Goal: Task Accomplishment & Management: Use online tool/utility

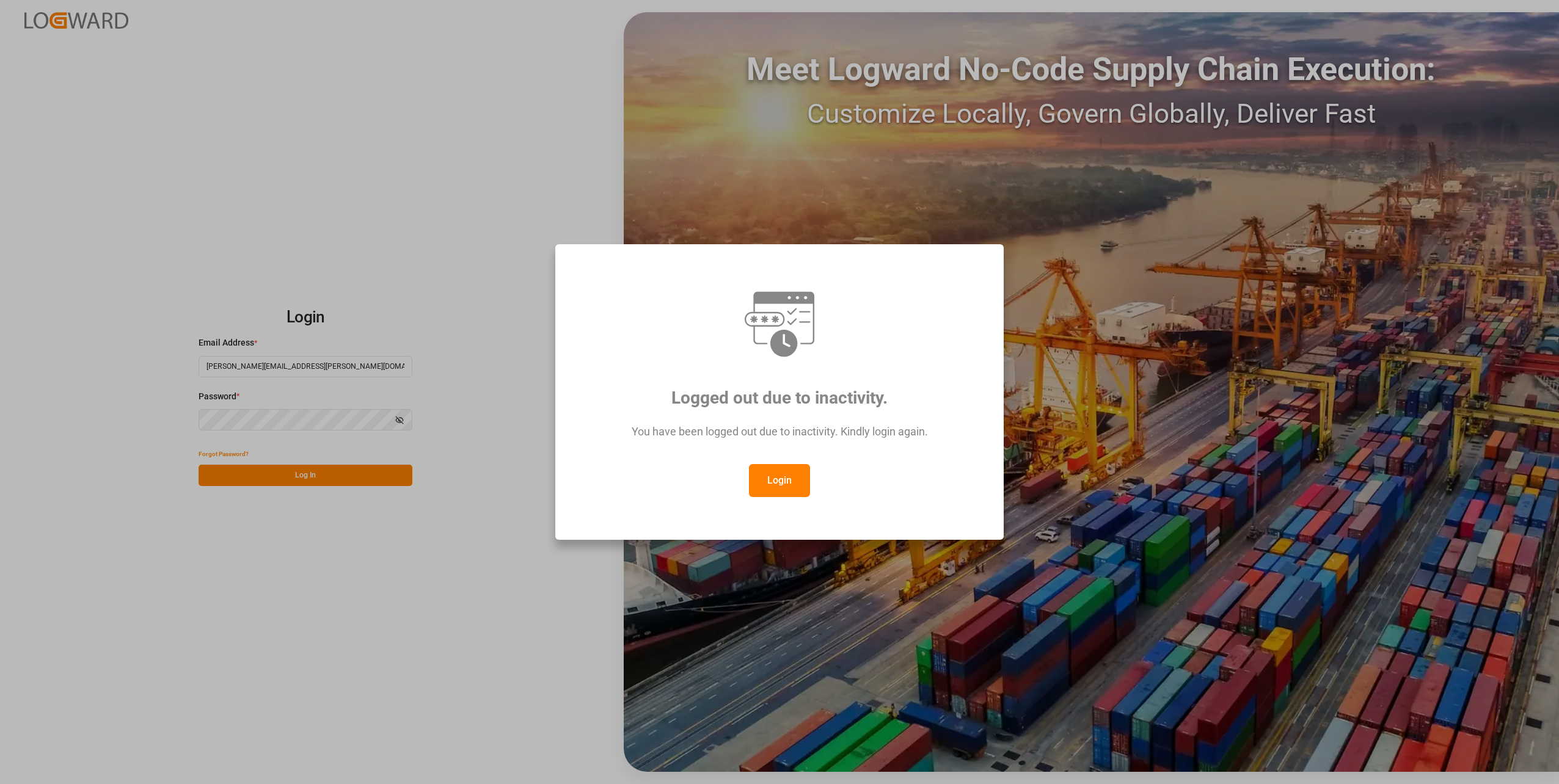
click at [785, 491] on button "Login" at bounding box center [780, 480] width 61 height 33
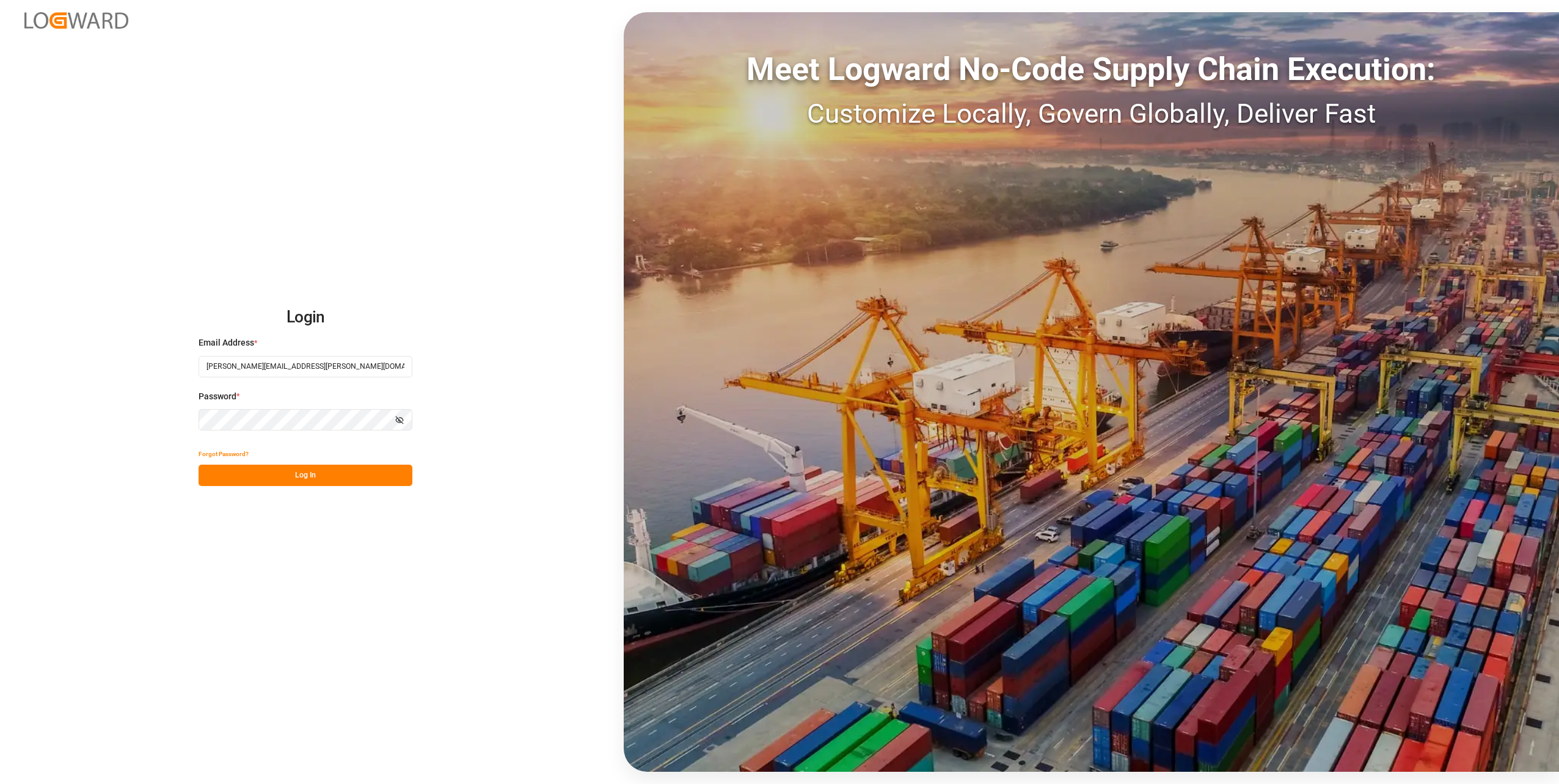
click at [307, 476] on button "Log In" at bounding box center [305, 475] width 214 height 21
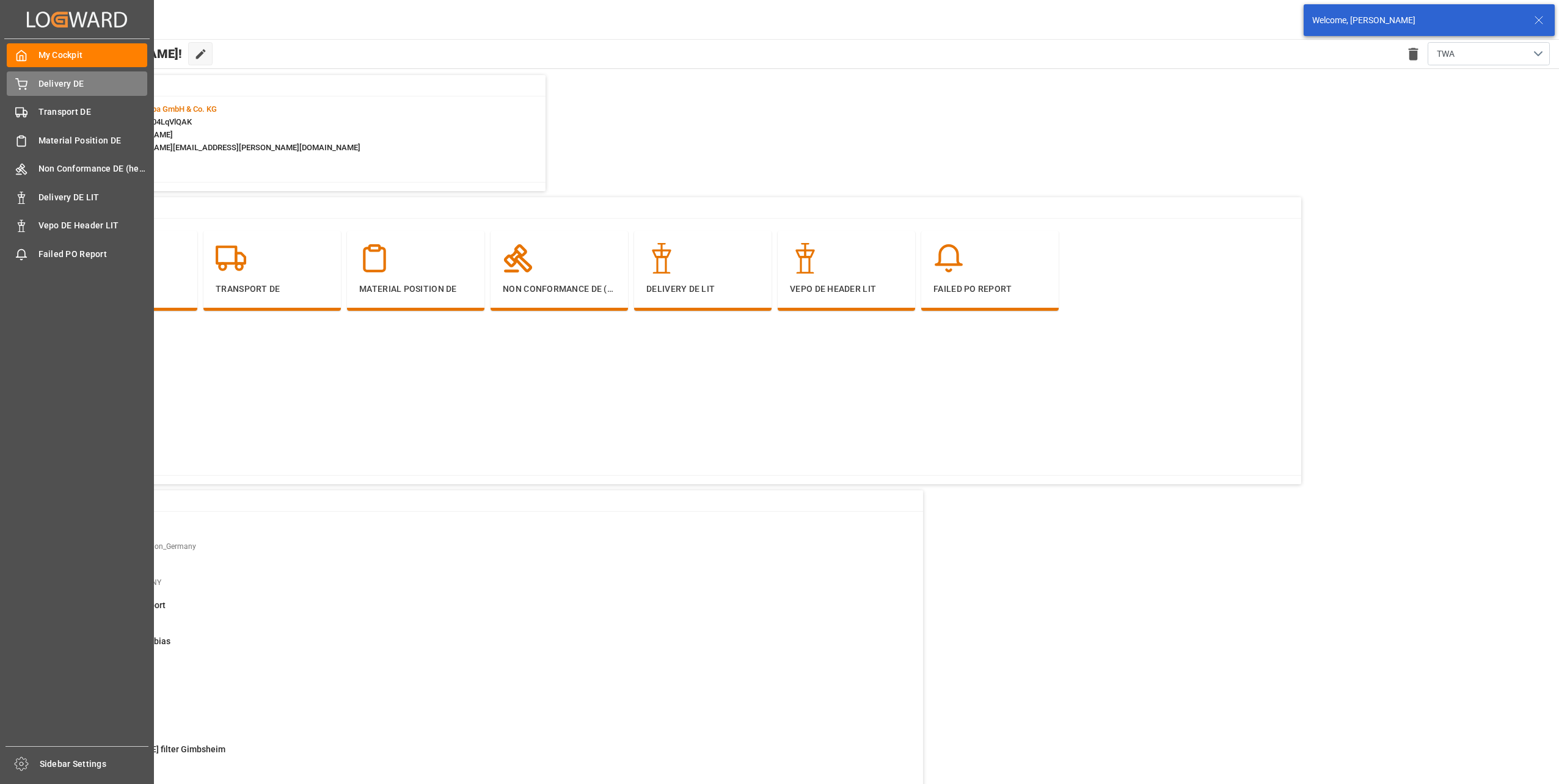
click at [54, 77] on span "Delivery DE" at bounding box center [93, 84] width 109 height 13
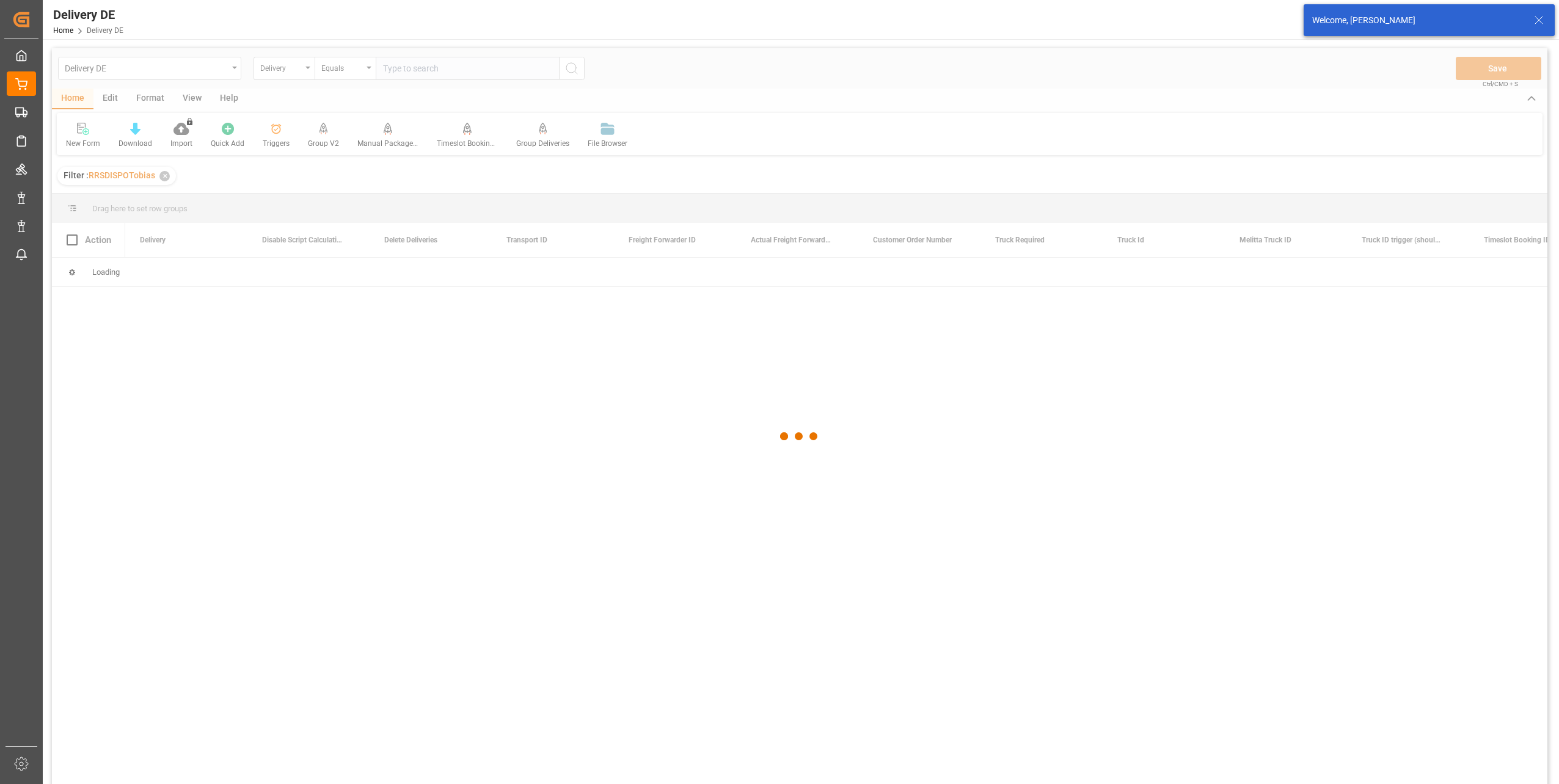
click at [266, 67] on div at bounding box center [799, 437] width 1496 height 777
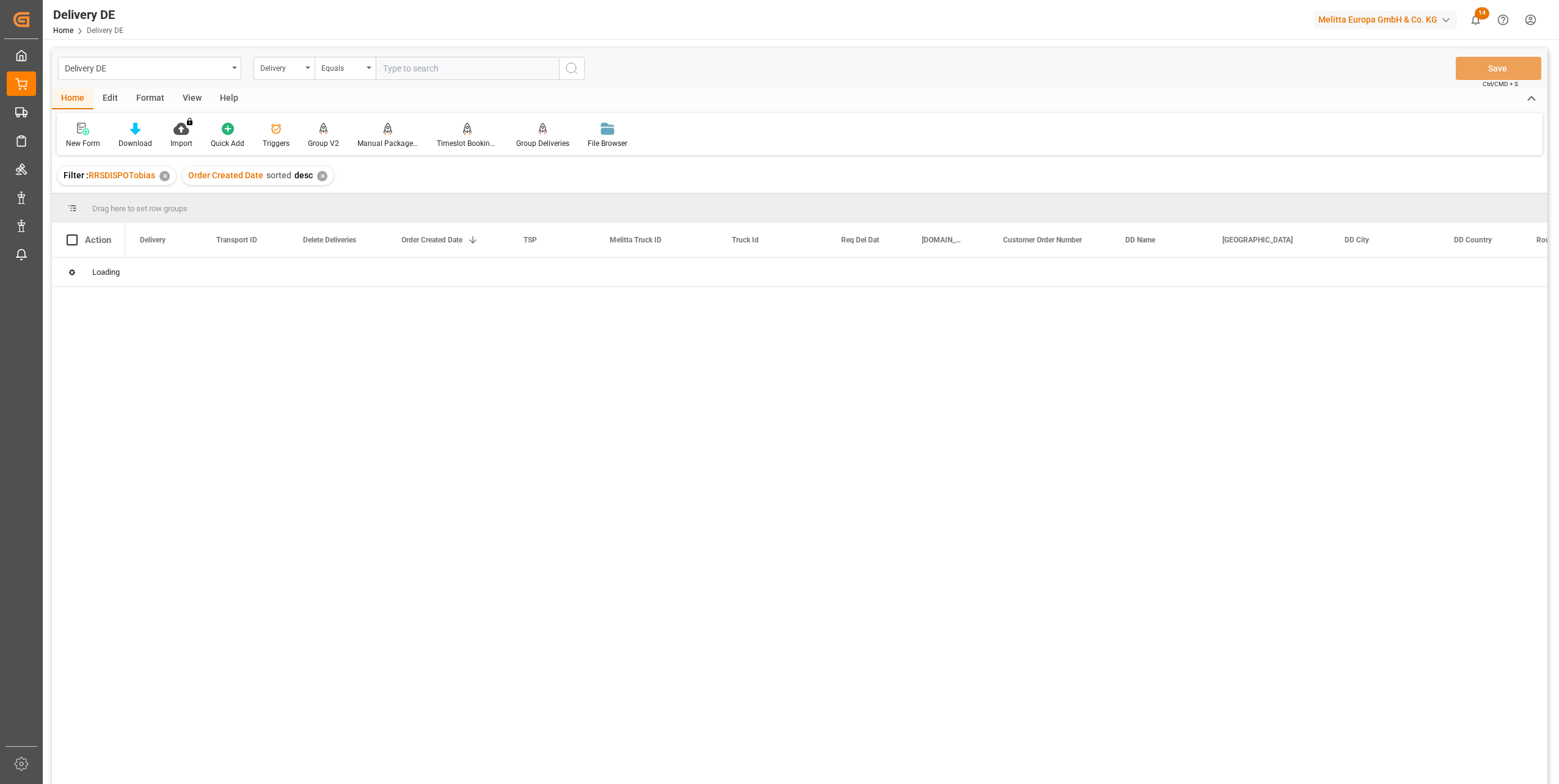
click at [288, 71] on div "Delivery" at bounding box center [281, 67] width 41 height 14
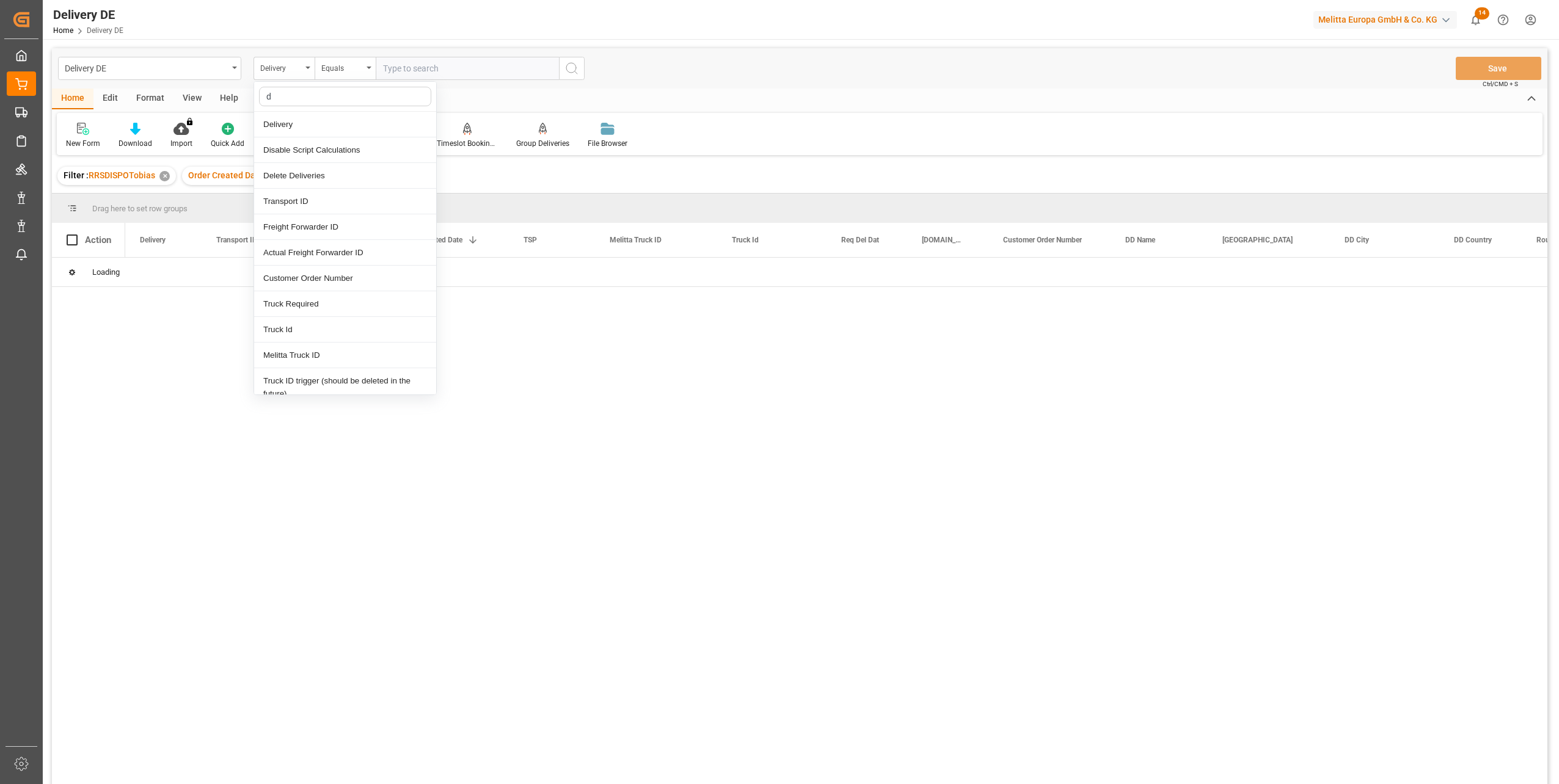
type input "dd"
click at [294, 255] on div "DD City" at bounding box center [345, 253] width 182 height 26
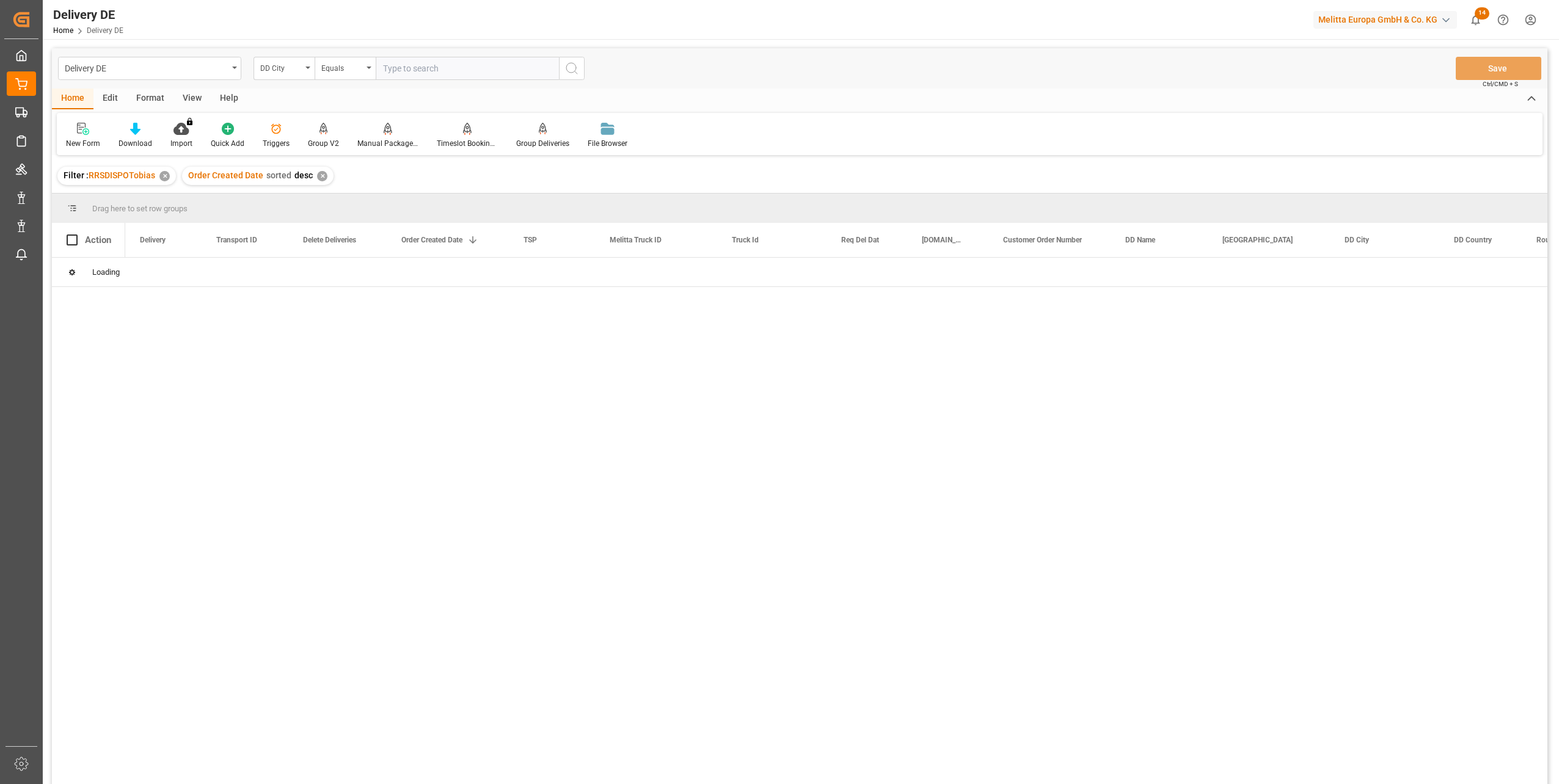
click at [416, 68] on input "text" at bounding box center [468, 68] width 183 height 23
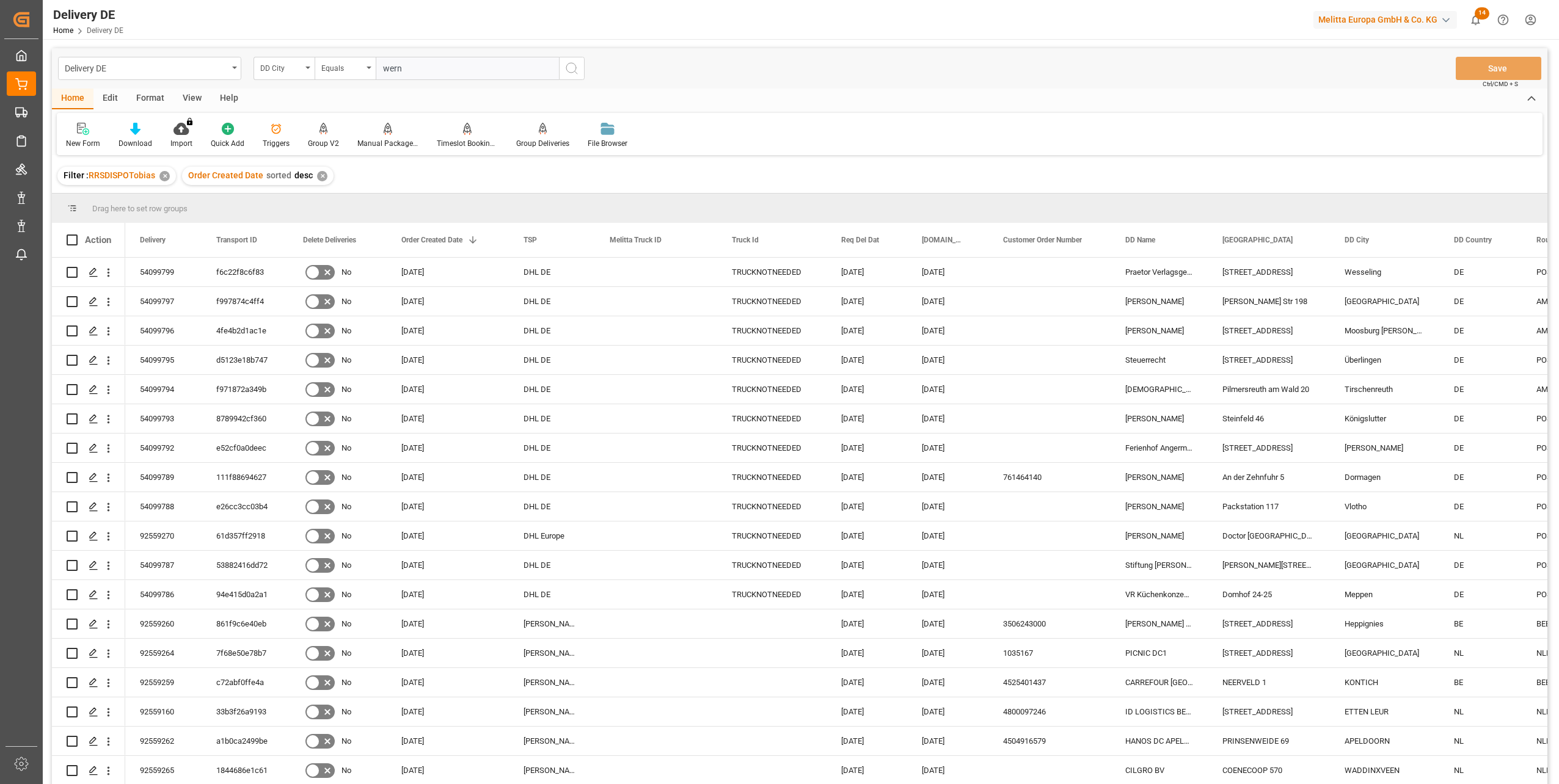
type input "[PERSON_NAME]"
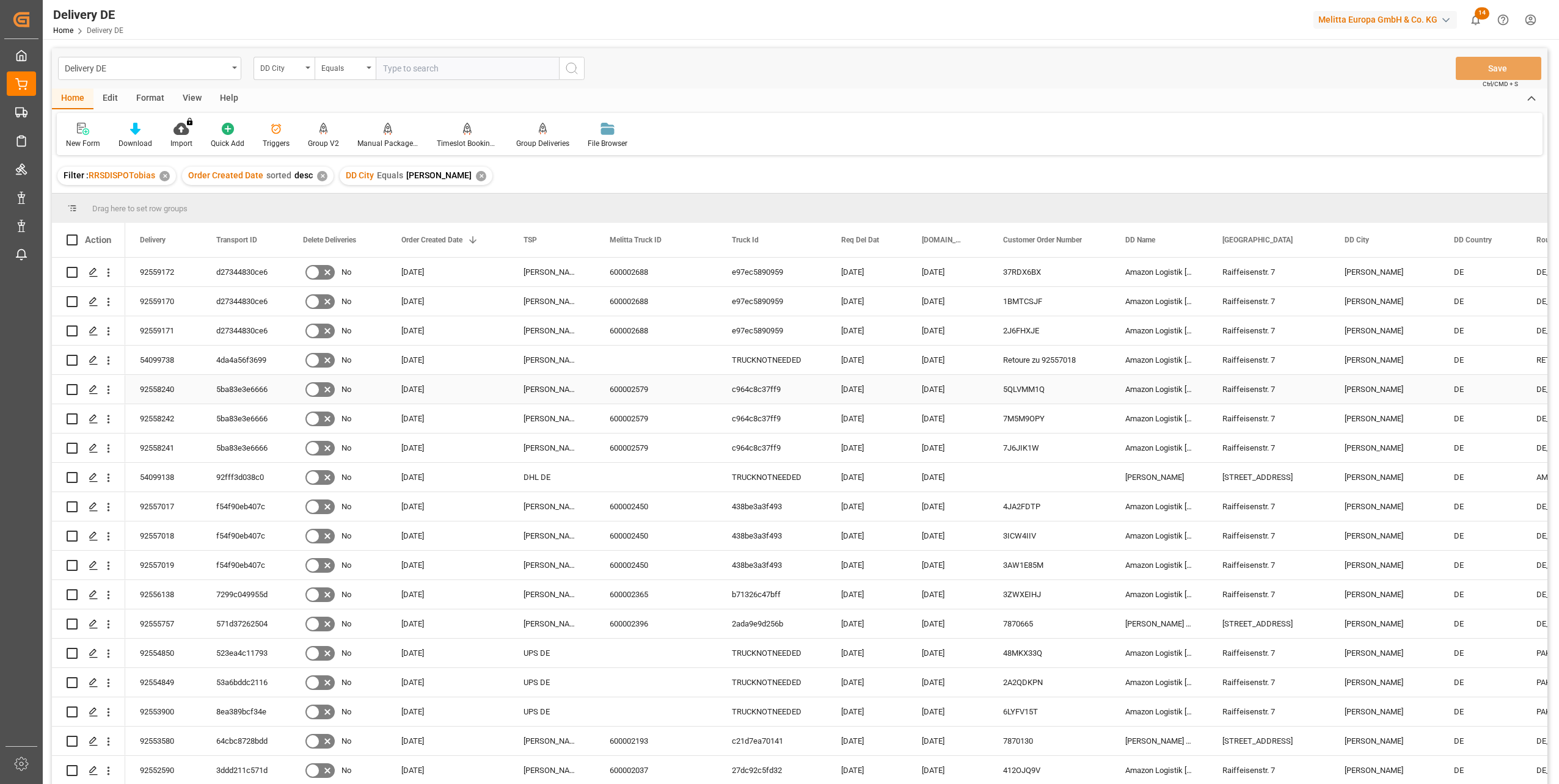
click at [260, 392] on div "5ba83e3e6666" at bounding box center [245, 389] width 87 height 28
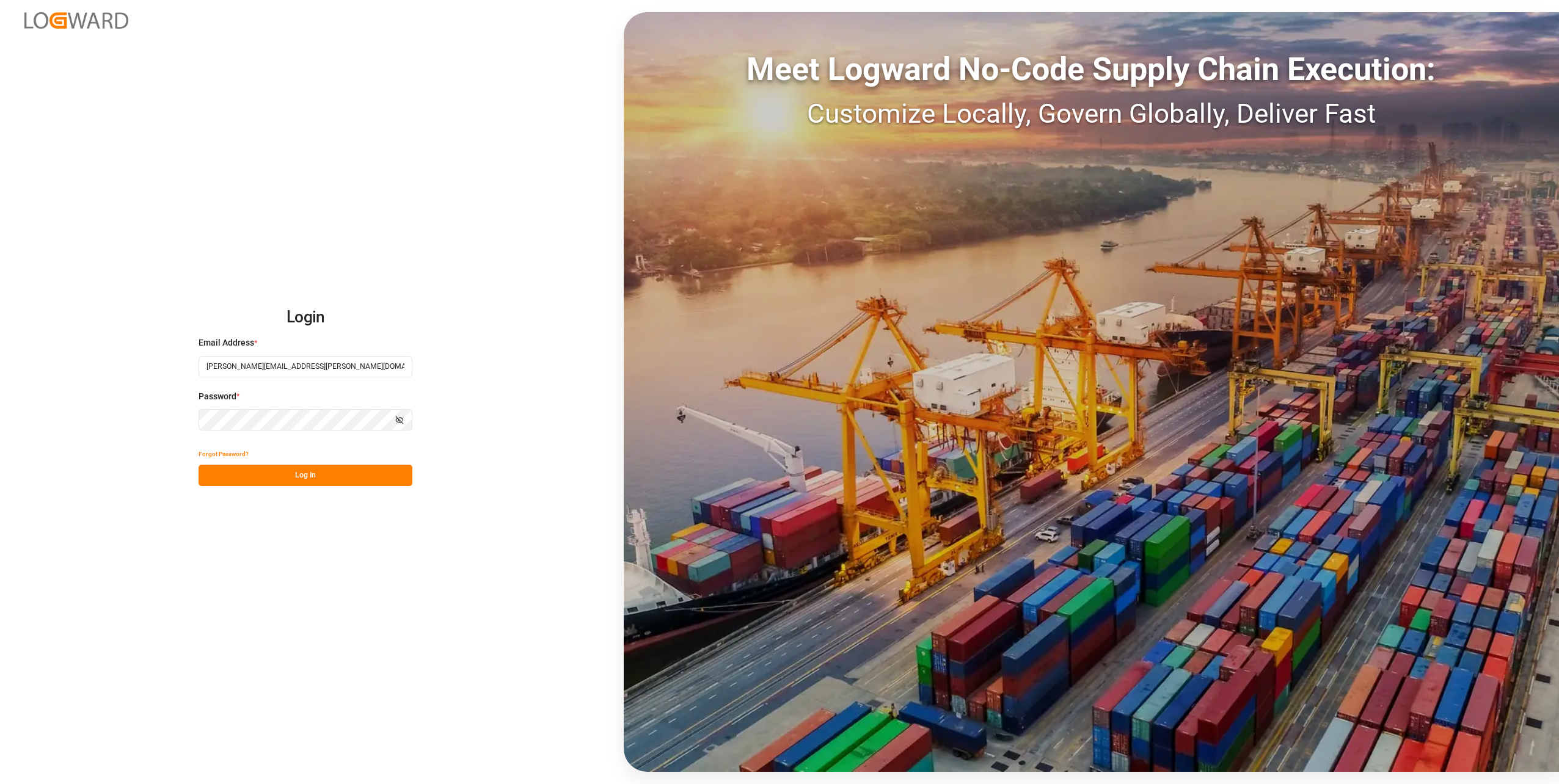
click at [305, 459] on div "Forgot Password?" at bounding box center [305, 454] width 214 height 21
click at [306, 474] on button "Log In" at bounding box center [305, 475] width 214 height 21
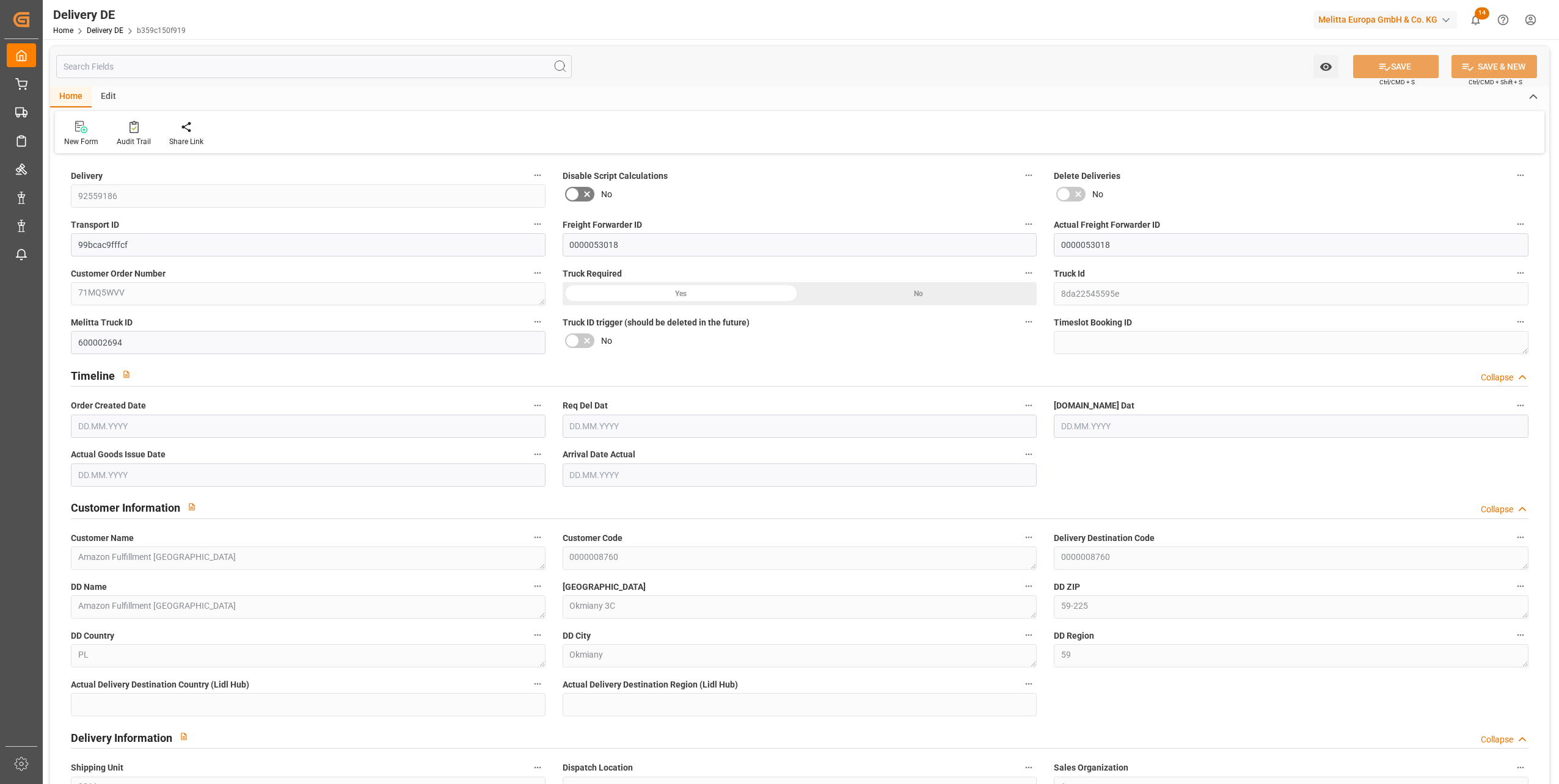
type input "0"
type input "19"
type input "4817.806"
type input "6098.358"
type input "26115.215"
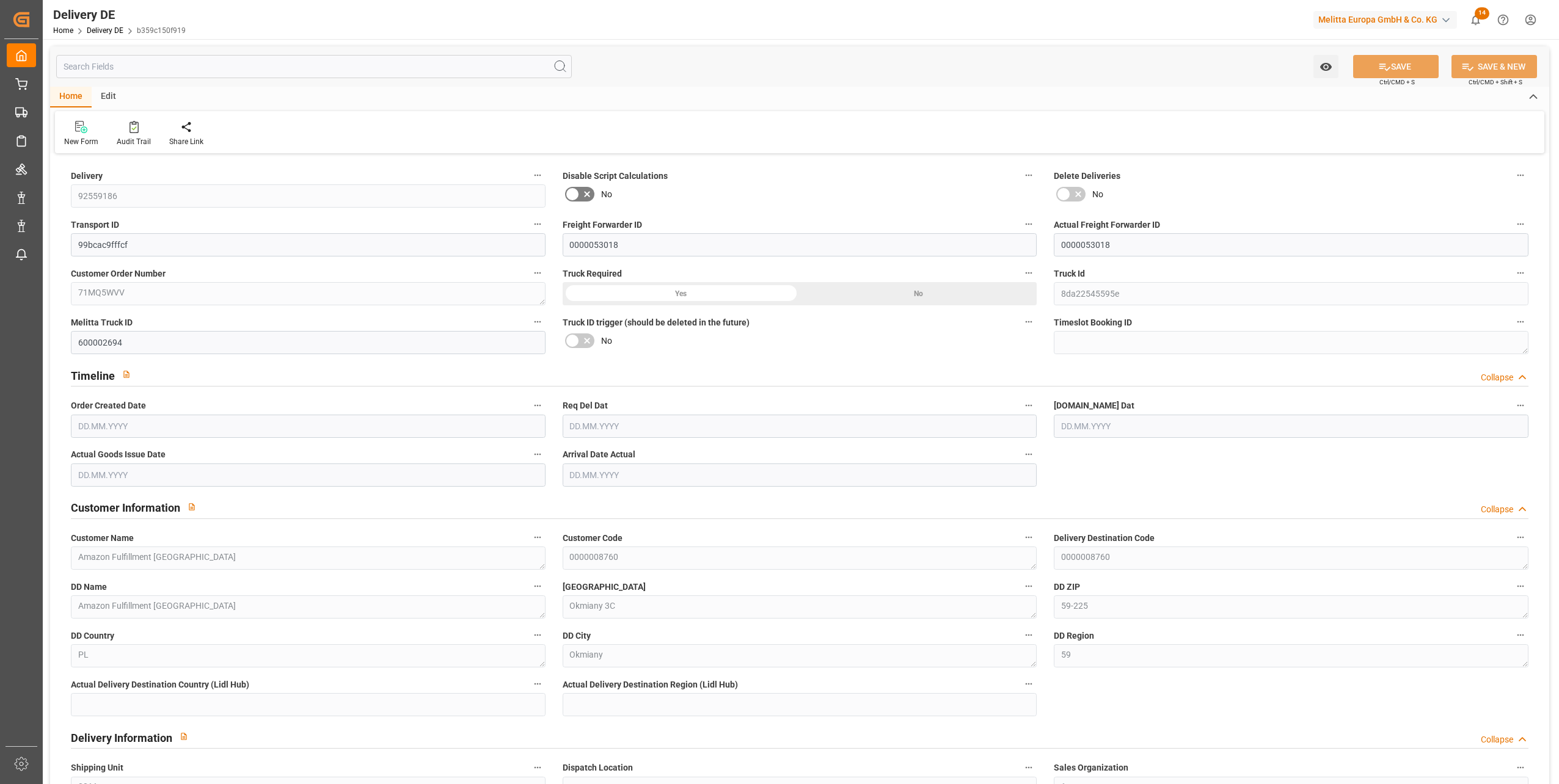
type input "[DATE]"
